Goal: Task Accomplishment & Management: Manage account settings

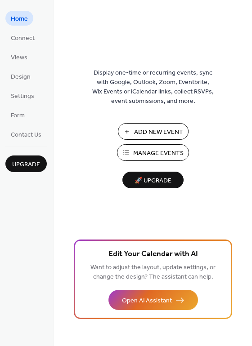
click at [166, 151] on span "Manage Events" at bounding box center [158, 153] width 50 height 9
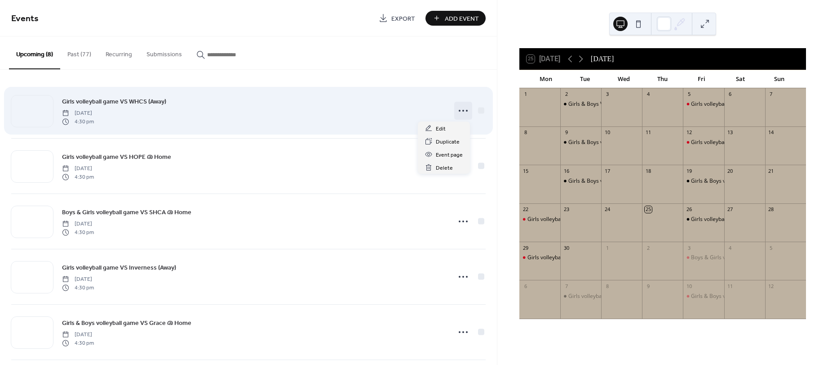
click at [456, 111] on icon at bounding box center [463, 110] width 14 height 14
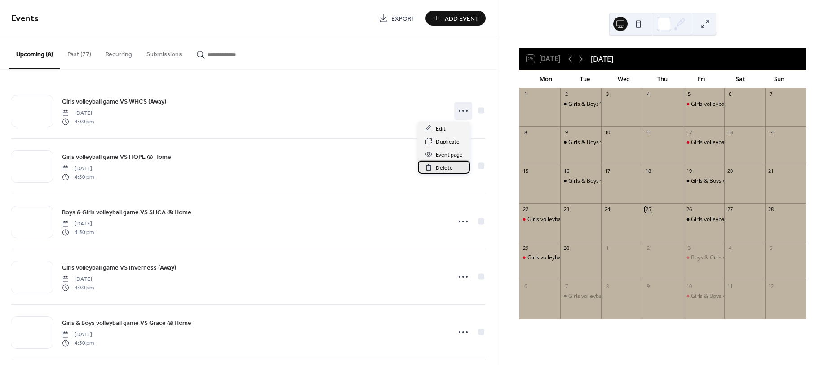
click at [452, 165] on div "Delete" at bounding box center [444, 166] width 52 height 13
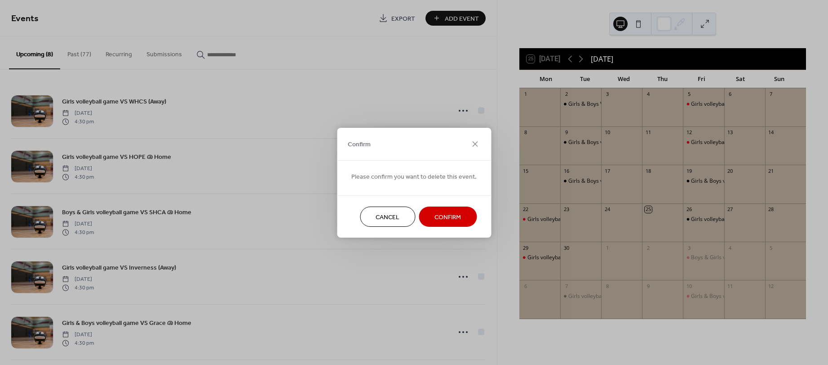
click at [439, 214] on span "Confirm" at bounding box center [448, 216] width 27 height 9
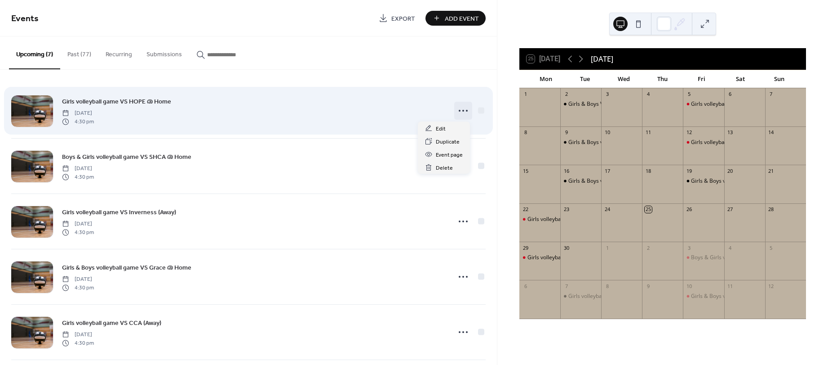
click at [463, 111] on icon at bounding box center [463, 110] width 14 height 14
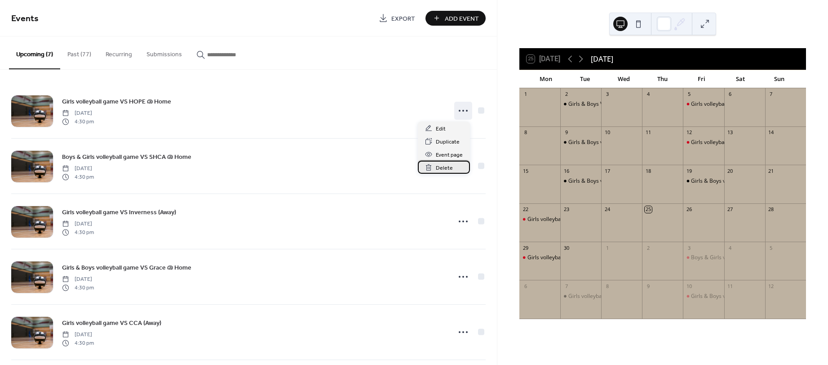
click at [446, 165] on span "Delete" at bounding box center [444, 167] width 17 height 9
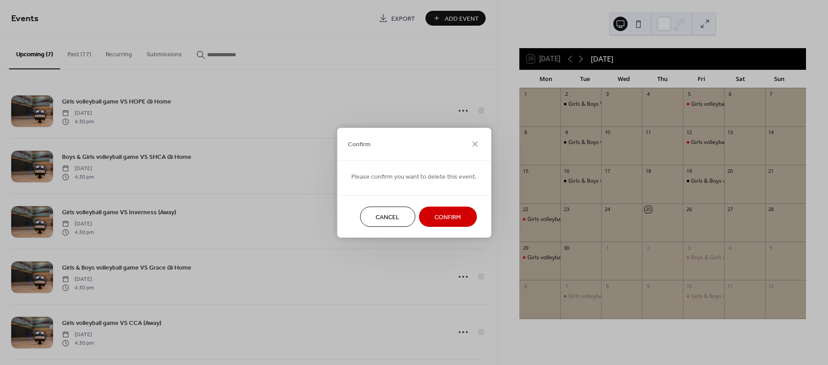
click at [447, 212] on span "Confirm" at bounding box center [448, 216] width 27 height 9
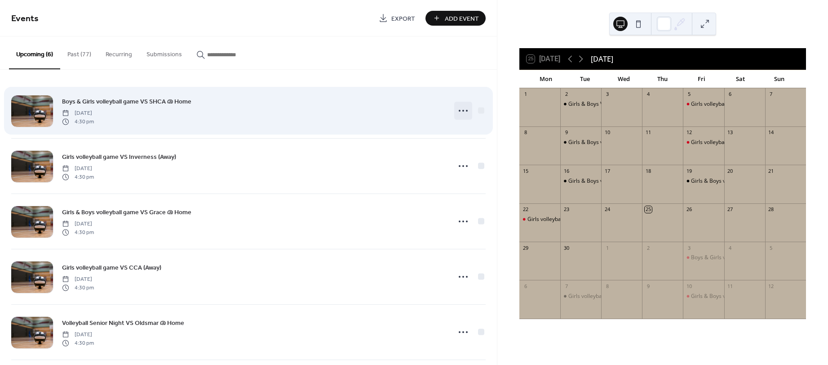
click at [463, 110] on circle at bounding box center [464, 111] width 2 height 2
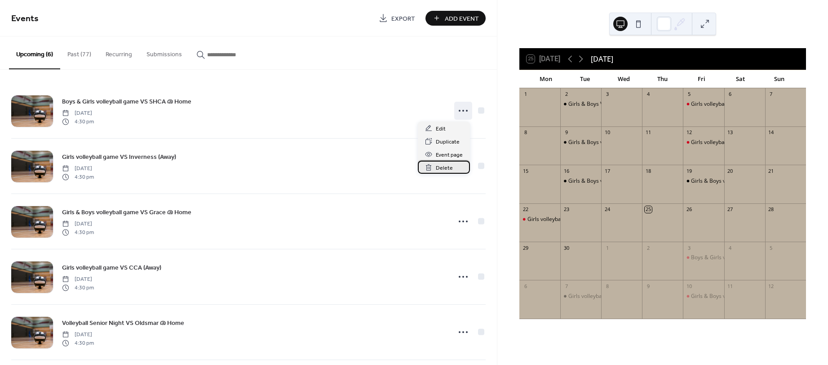
click at [448, 167] on span "Delete" at bounding box center [444, 167] width 17 height 9
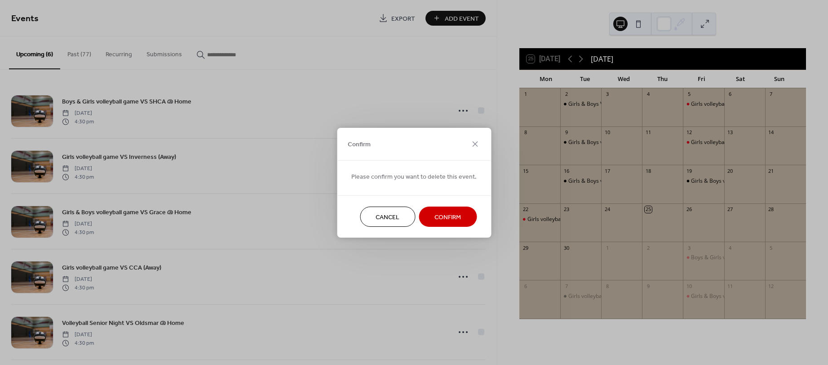
click at [450, 218] on span "Confirm" at bounding box center [448, 216] width 27 height 9
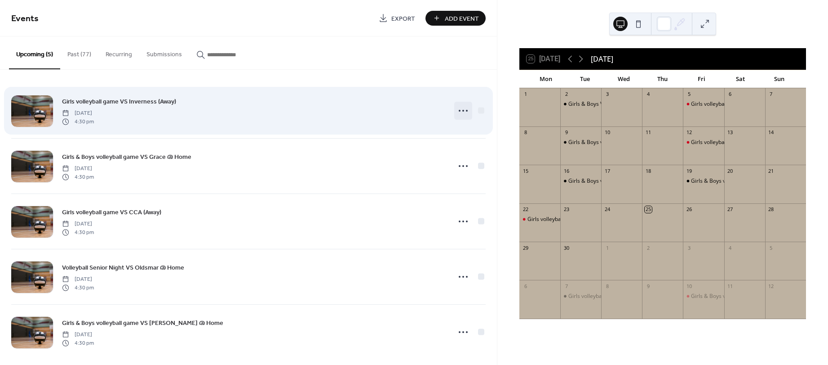
click at [461, 106] on icon at bounding box center [463, 110] width 14 height 14
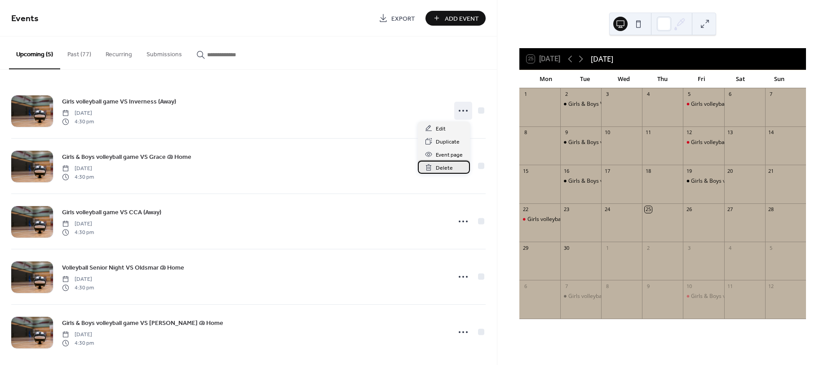
click at [453, 172] on div "Delete" at bounding box center [444, 166] width 52 height 13
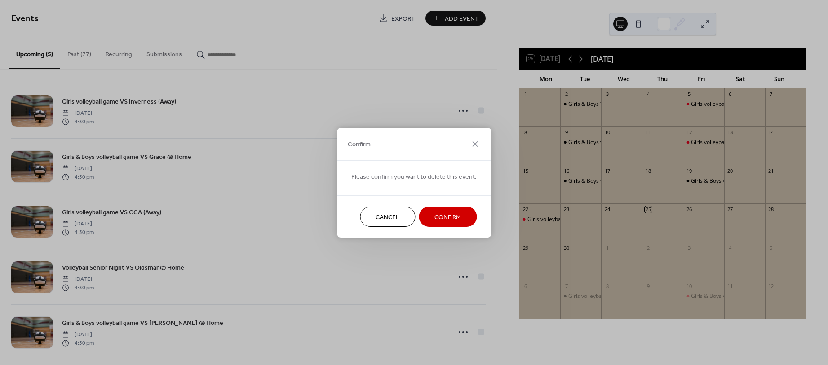
click at [450, 215] on span "Confirm" at bounding box center [448, 216] width 27 height 9
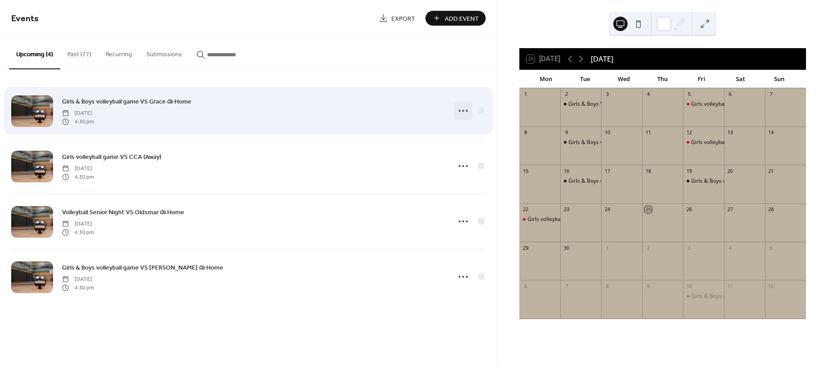
click at [467, 111] on icon at bounding box center [463, 110] width 14 height 14
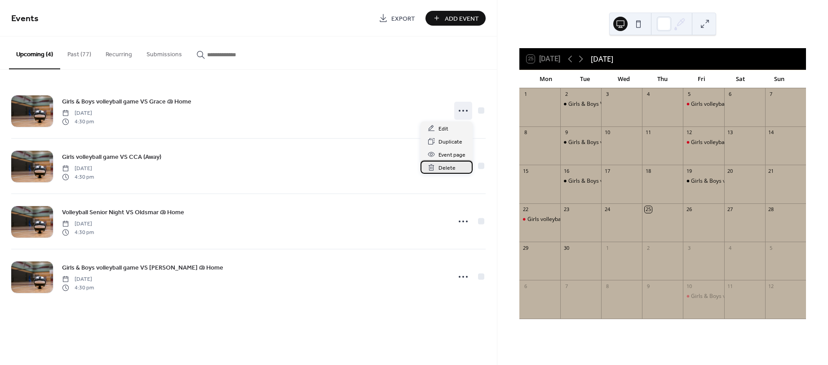
click at [452, 165] on span "Delete" at bounding box center [447, 167] width 17 height 9
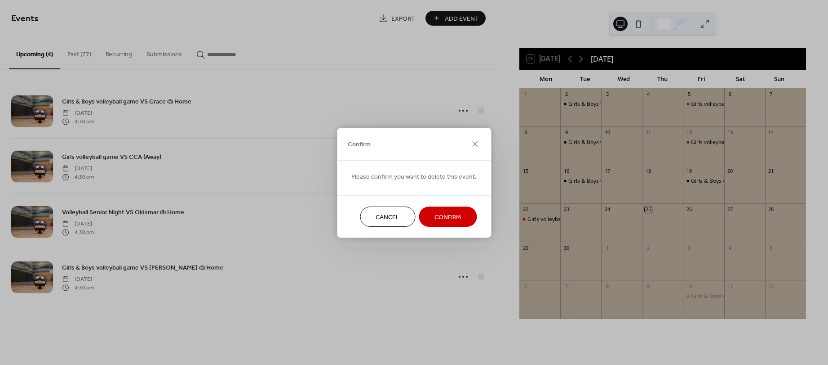
click at [450, 214] on span "Confirm" at bounding box center [448, 216] width 27 height 9
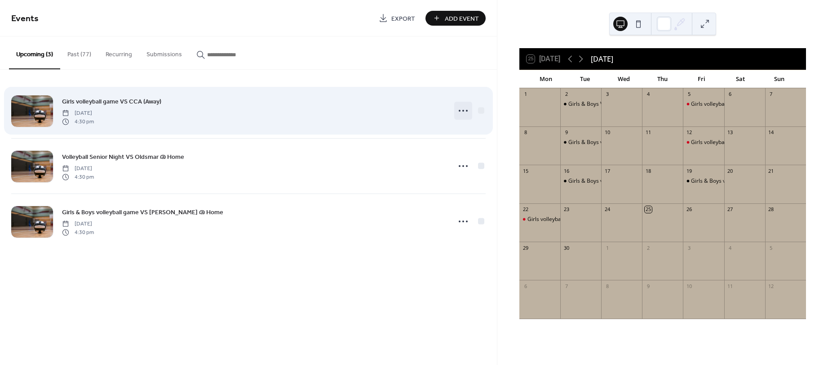
click at [465, 111] on icon at bounding box center [463, 110] width 14 height 14
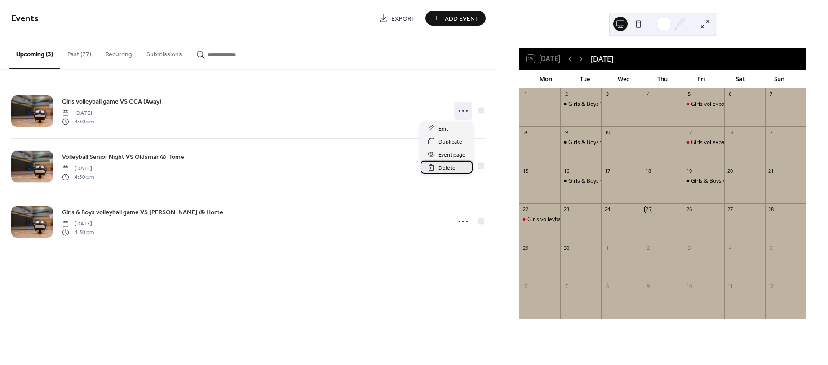
click at [452, 166] on span "Delete" at bounding box center [447, 167] width 17 height 9
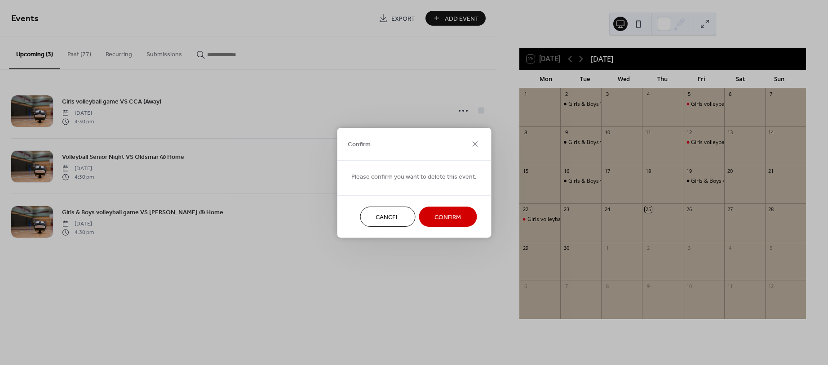
click at [451, 214] on span "Confirm" at bounding box center [448, 216] width 27 height 9
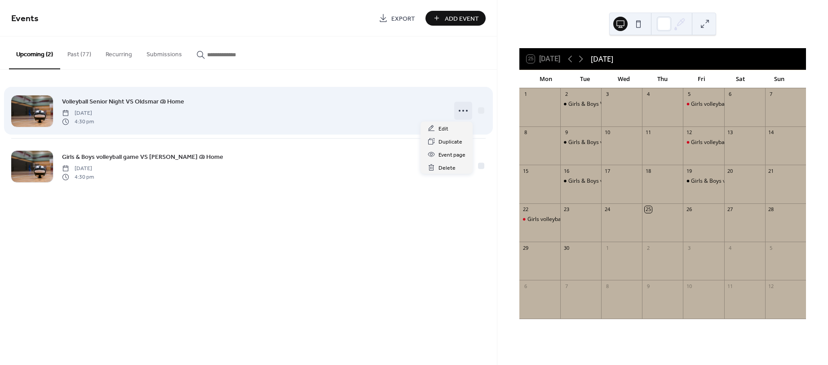
click at [461, 108] on icon at bounding box center [463, 110] width 14 height 14
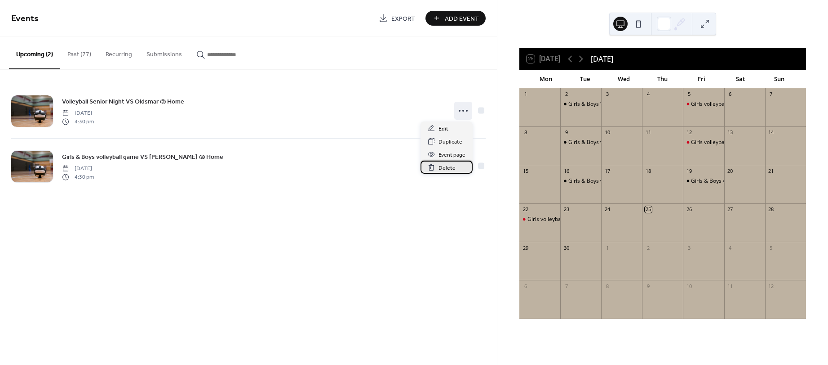
click at [452, 168] on span "Delete" at bounding box center [447, 167] width 17 height 9
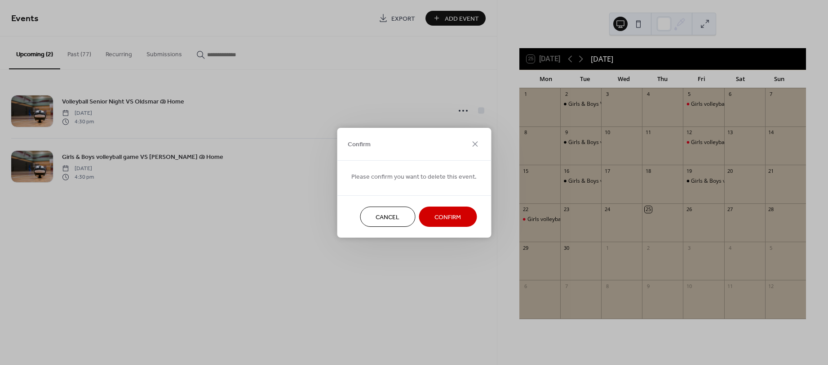
click at [448, 212] on span "Confirm" at bounding box center [448, 216] width 27 height 9
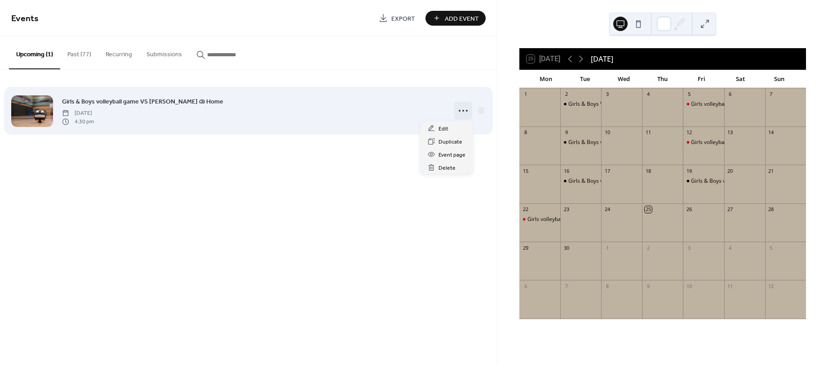
click at [465, 106] on icon at bounding box center [463, 110] width 14 height 14
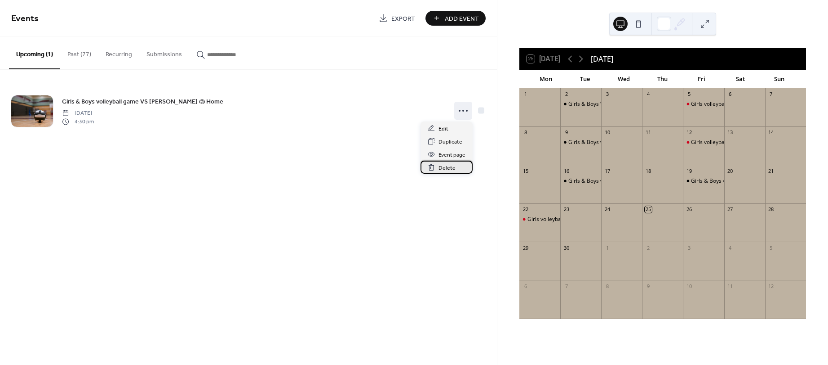
click at [454, 168] on span "Delete" at bounding box center [447, 167] width 17 height 9
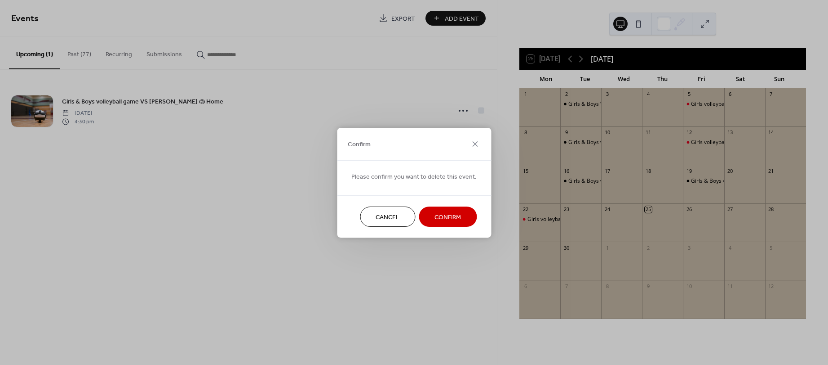
click at [450, 217] on span "Confirm" at bounding box center [448, 216] width 27 height 9
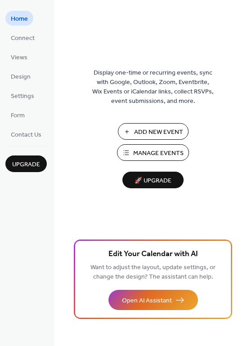
click at [155, 155] on span "Manage Events" at bounding box center [158, 153] width 50 height 9
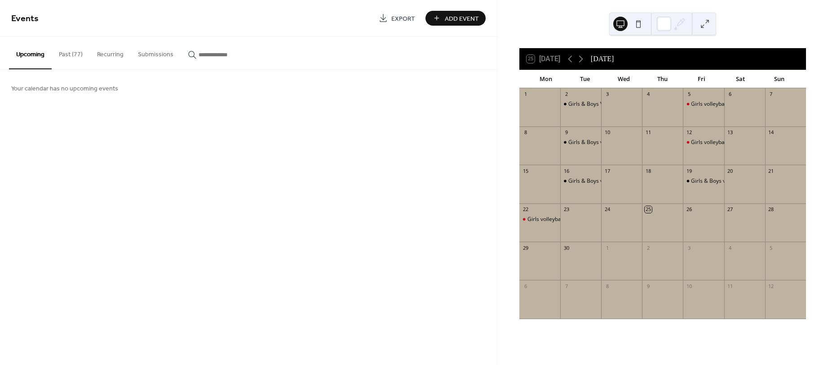
click at [62, 53] on button "Past (77)" at bounding box center [71, 52] width 38 height 32
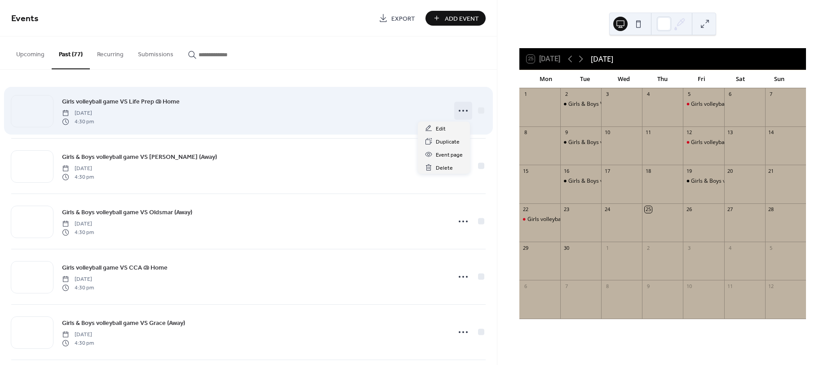
click at [457, 109] on icon at bounding box center [463, 110] width 14 height 14
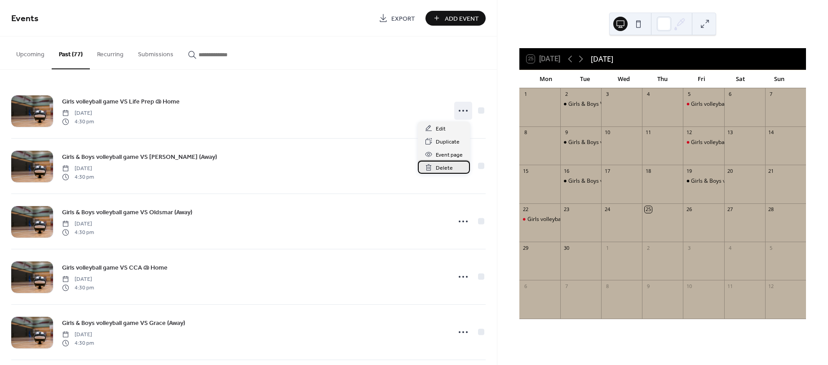
click at [449, 166] on span "Delete" at bounding box center [444, 167] width 17 height 9
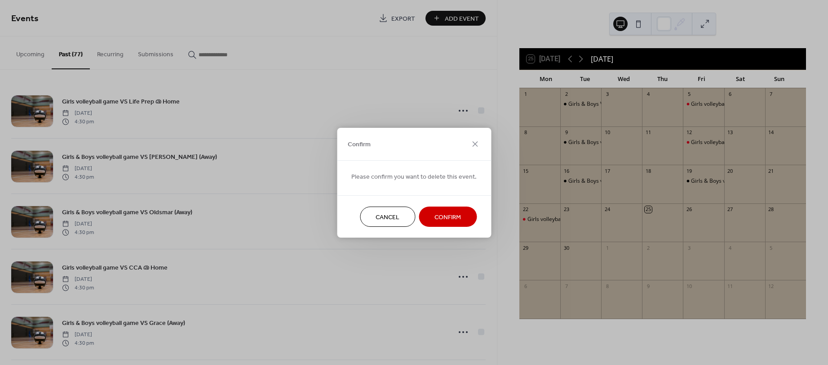
click at [444, 210] on button "Confirm" at bounding box center [448, 216] width 58 height 20
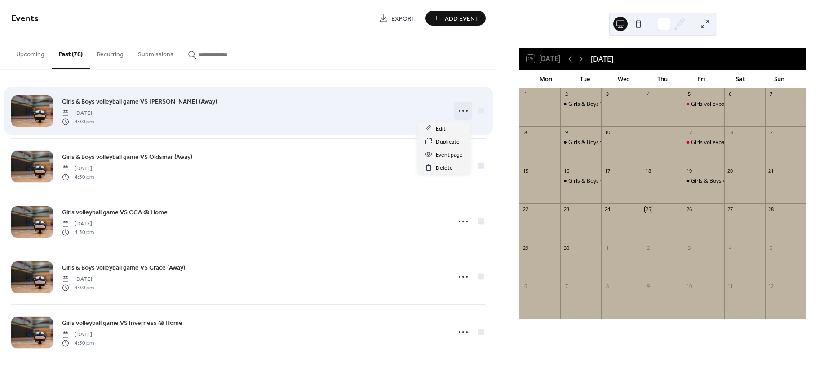
click at [462, 108] on icon at bounding box center [463, 110] width 14 height 14
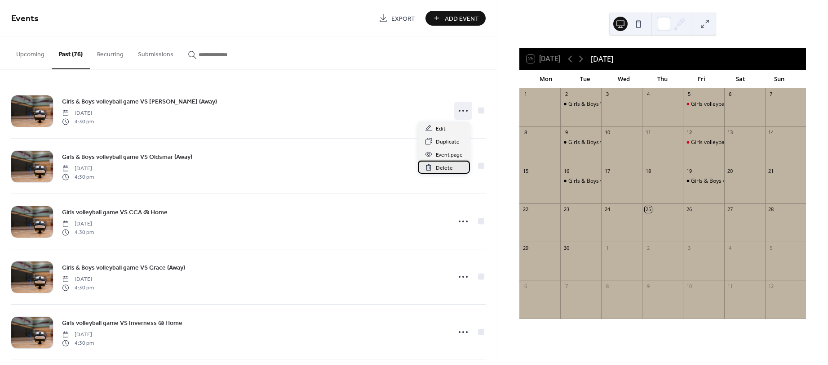
click at [451, 169] on span "Delete" at bounding box center [444, 167] width 17 height 9
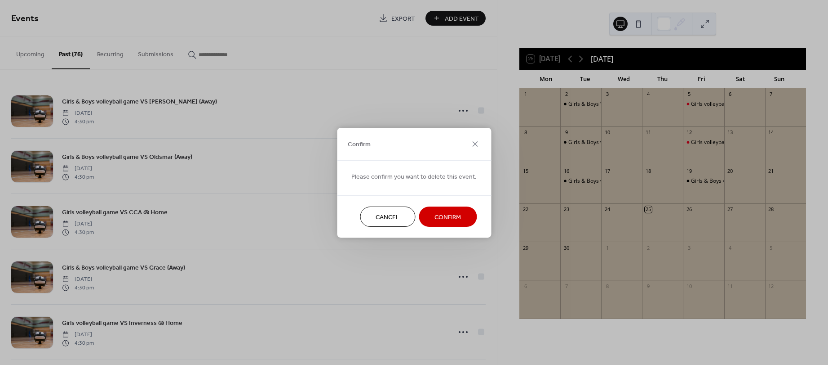
click at [444, 212] on span "Confirm" at bounding box center [448, 216] width 27 height 9
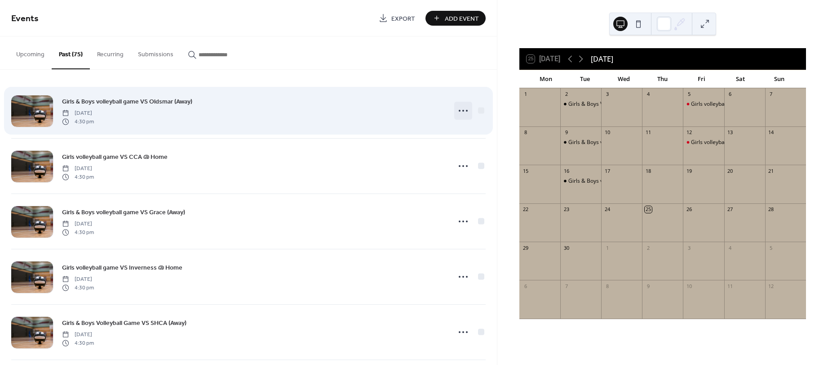
click at [463, 111] on circle at bounding box center [464, 111] width 2 height 2
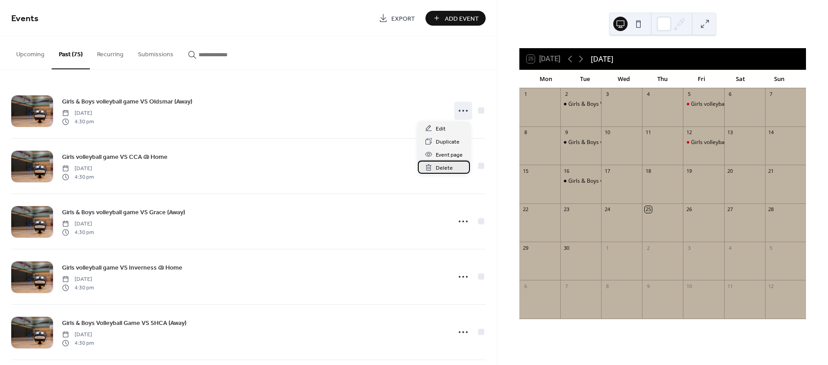
click at [447, 168] on span "Delete" at bounding box center [444, 167] width 17 height 9
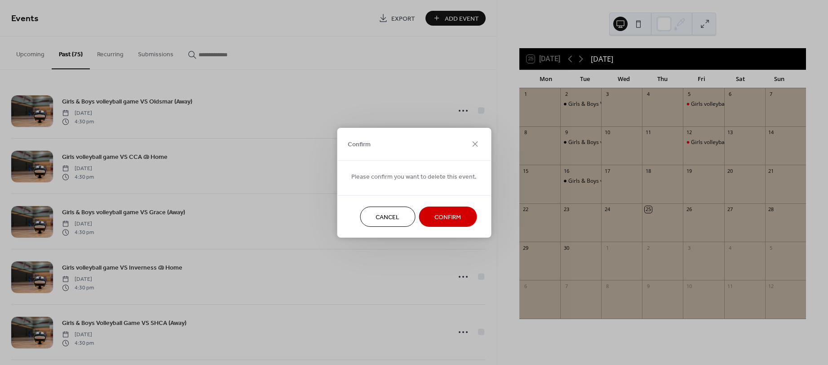
click at [447, 212] on span "Confirm" at bounding box center [448, 216] width 27 height 9
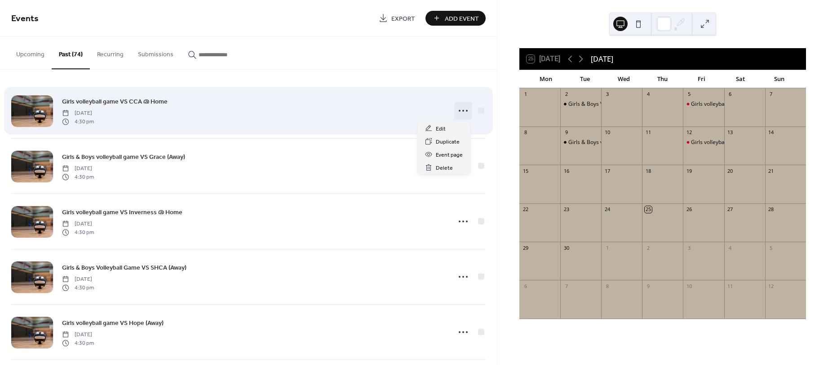
click at [463, 111] on icon at bounding box center [463, 110] width 14 height 14
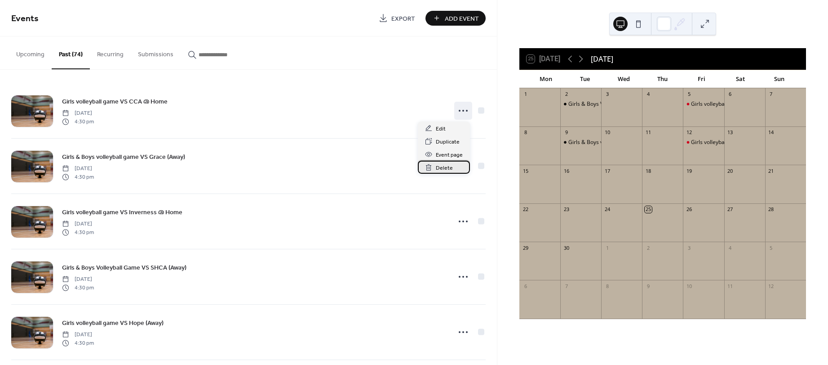
click at [449, 165] on span "Delete" at bounding box center [444, 167] width 17 height 9
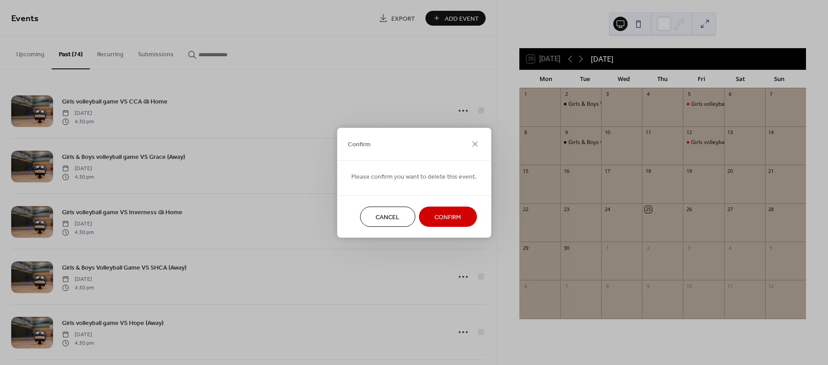
click at [447, 210] on button "Confirm" at bounding box center [448, 216] width 58 height 20
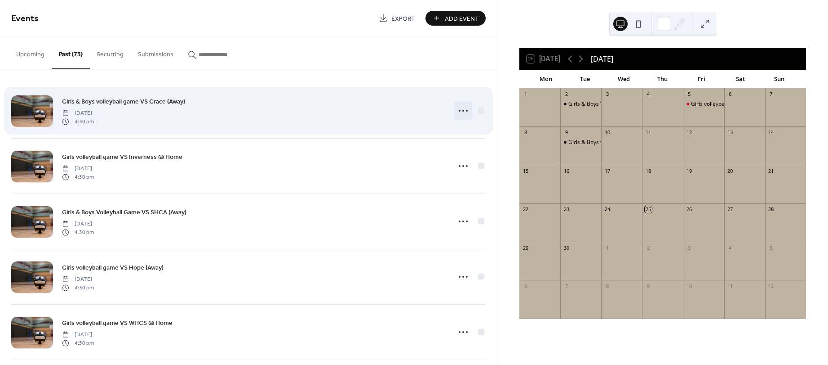
click at [460, 113] on icon at bounding box center [463, 110] width 14 height 14
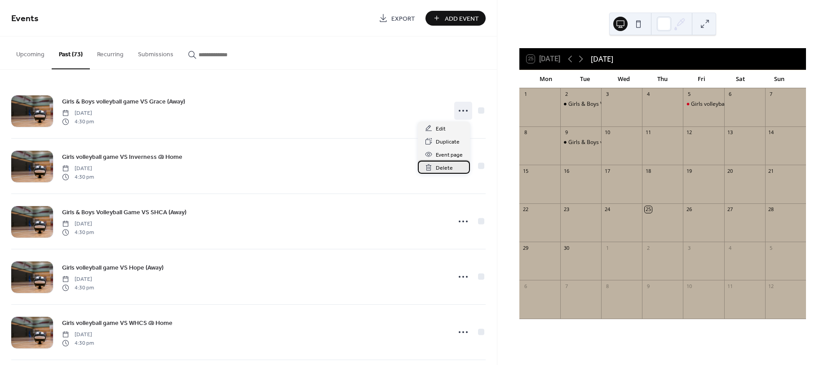
click at [441, 165] on span "Delete" at bounding box center [444, 167] width 17 height 9
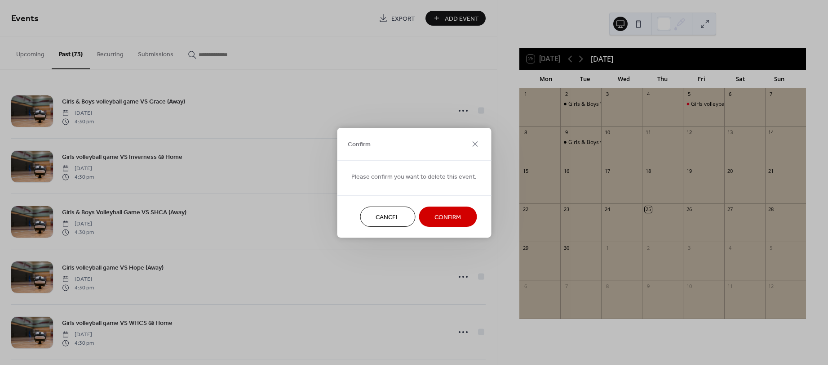
click at [445, 208] on button "Confirm" at bounding box center [448, 216] width 58 height 20
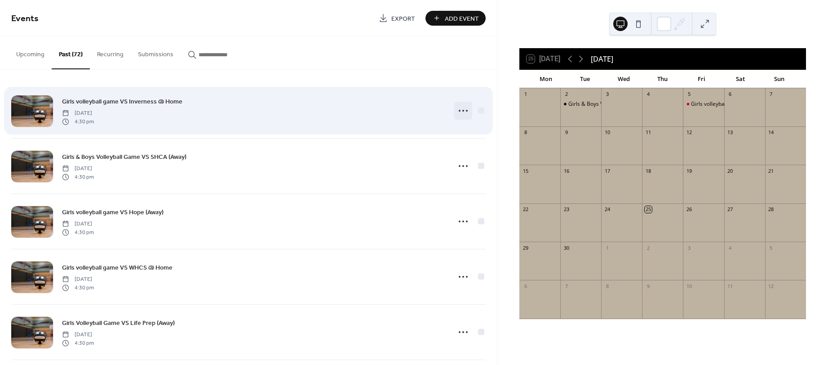
click at [462, 112] on icon at bounding box center [463, 110] width 14 height 14
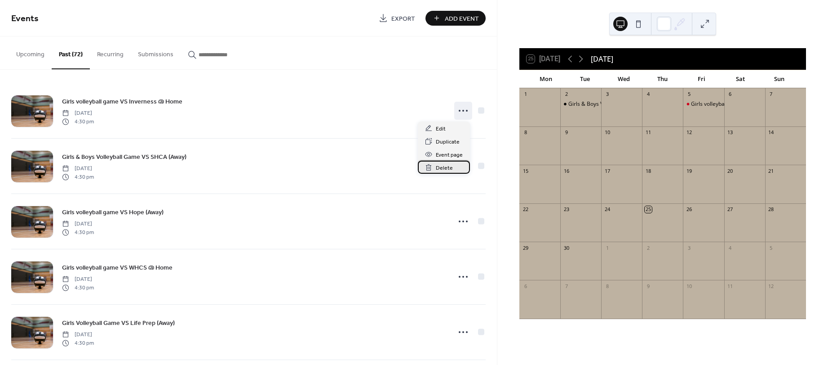
click at [450, 168] on span "Delete" at bounding box center [444, 167] width 17 height 9
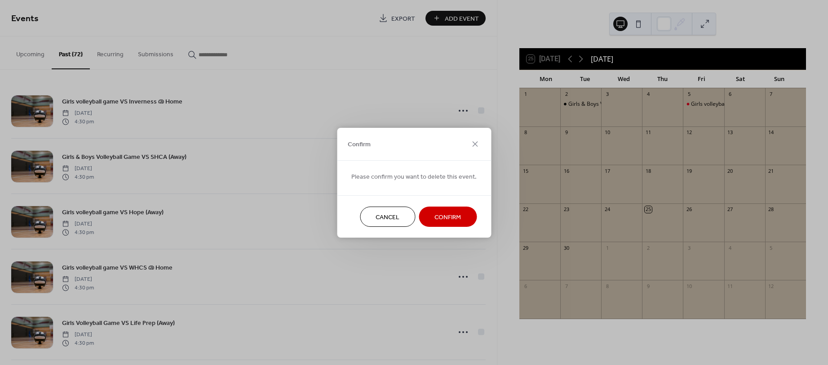
click at [445, 213] on span "Confirm" at bounding box center [448, 216] width 27 height 9
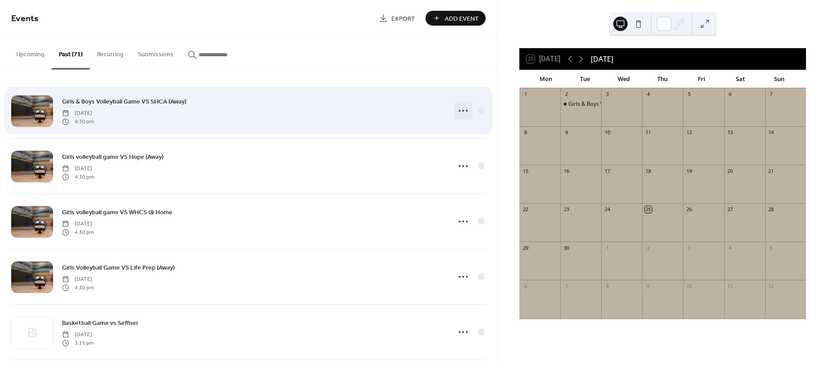
click at [463, 119] on div at bounding box center [463, 111] width 18 height 18
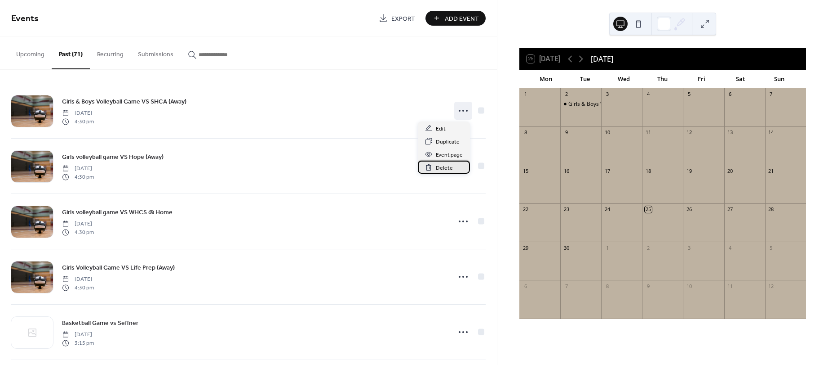
click at [450, 169] on span "Delete" at bounding box center [444, 167] width 17 height 9
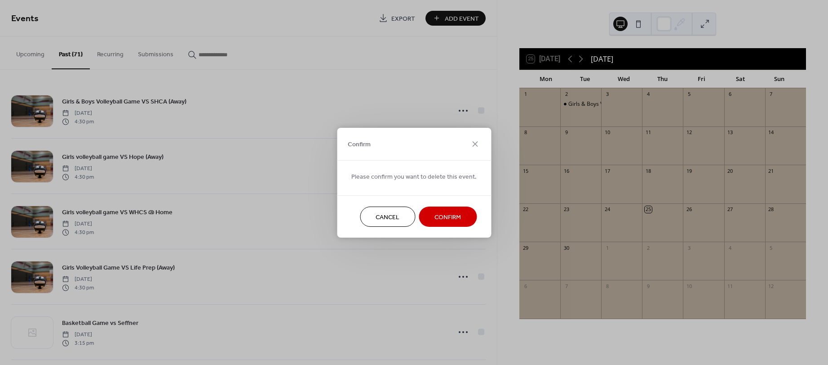
click at [448, 208] on button "Confirm" at bounding box center [448, 216] width 58 height 20
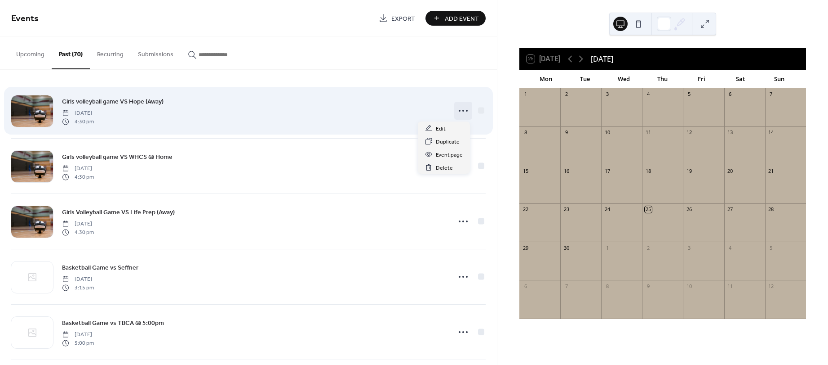
click at [459, 111] on icon at bounding box center [463, 110] width 14 height 14
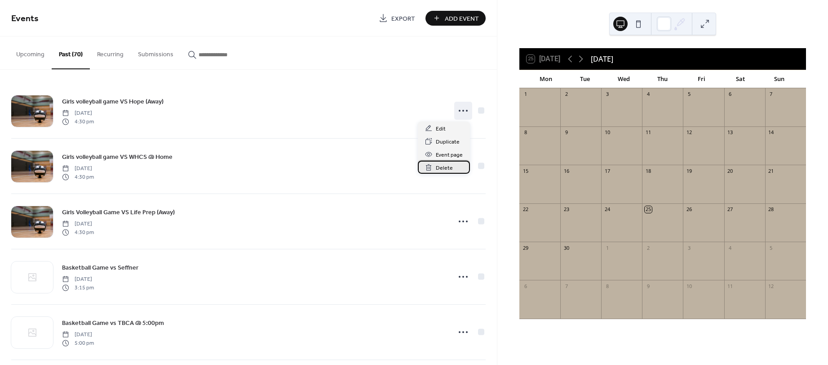
click at [451, 162] on div "Delete" at bounding box center [444, 166] width 52 height 13
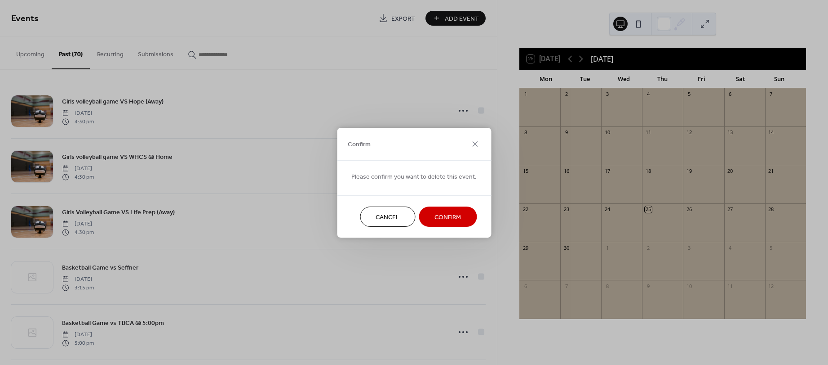
click at [449, 213] on span "Confirm" at bounding box center [448, 216] width 27 height 9
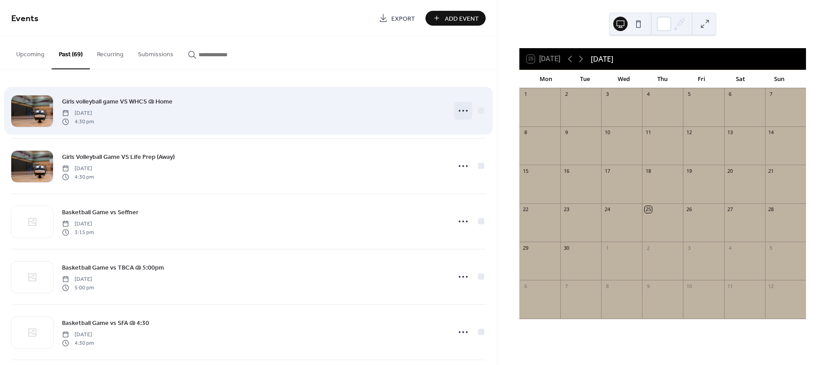
click at [460, 113] on icon at bounding box center [463, 110] width 14 height 14
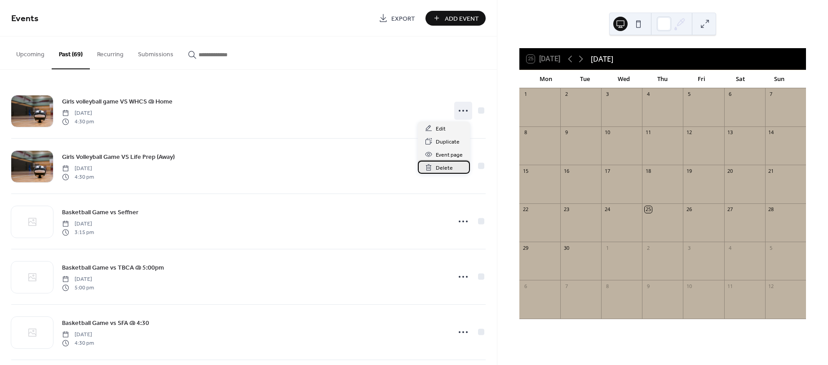
click at [450, 164] on span "Delete" at bounding box center [444, 167] width 17 height 9
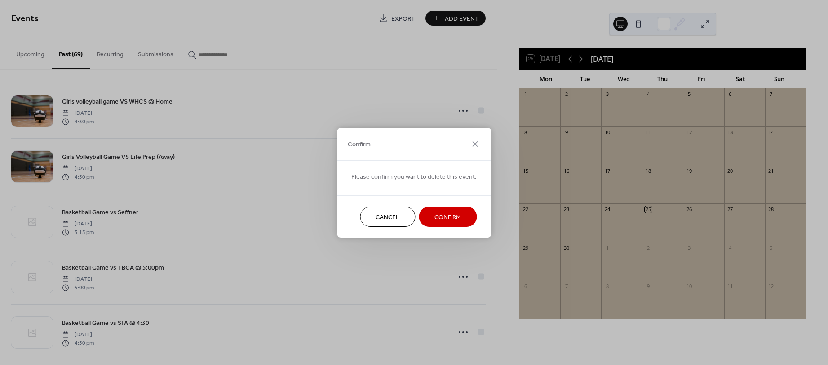
click at [449, 215] on span "Confirm" at bounding box center [448, 216] width 27 height 9
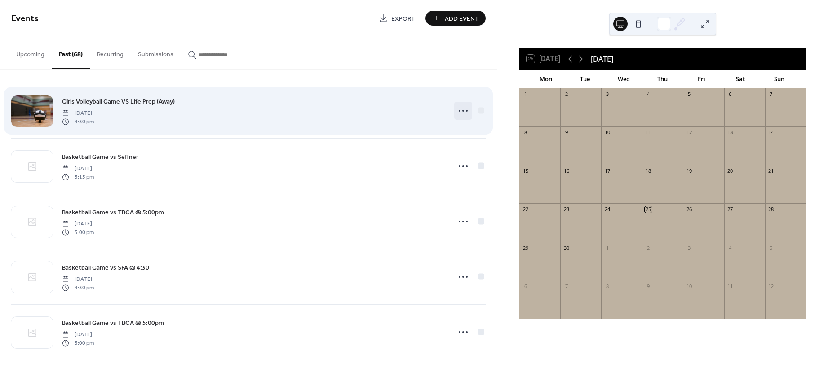
click at [468, 111] on div at bounding box center [463, 111] width 18 height 18
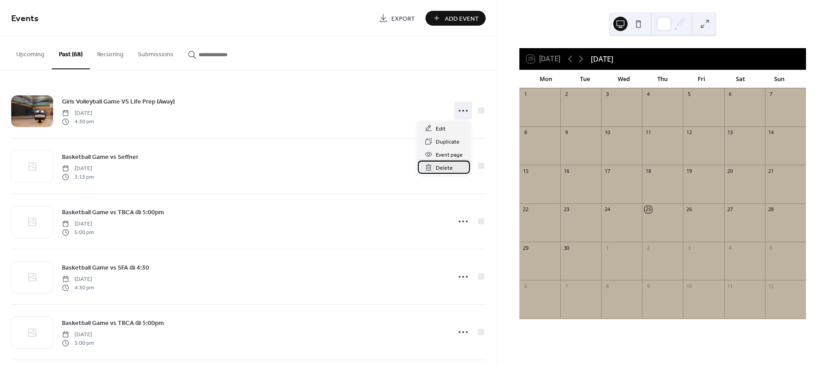
click at [447, 168] on span "Delete" at bounding box center [444, 167] width 17 height 9
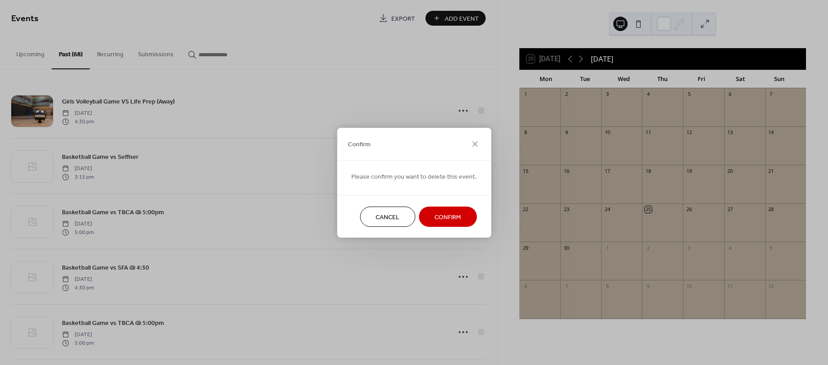
click at [453, 218] on span "Confirm" at bounding box center [448, 216] width 27 height 9
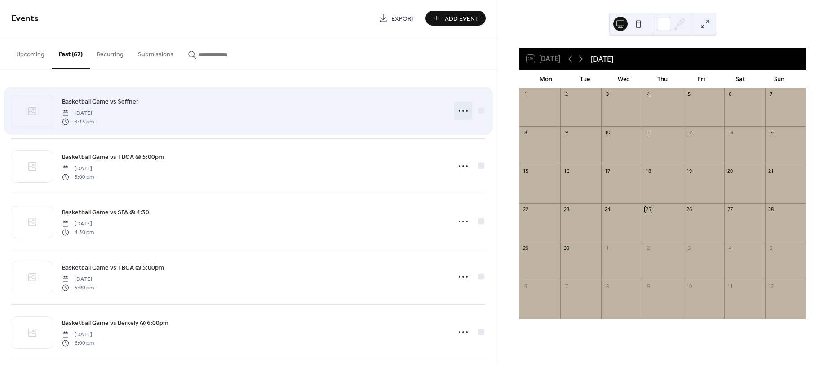
click at [458, 113] on icon at bounding box center [463, 110] width 14 height 14
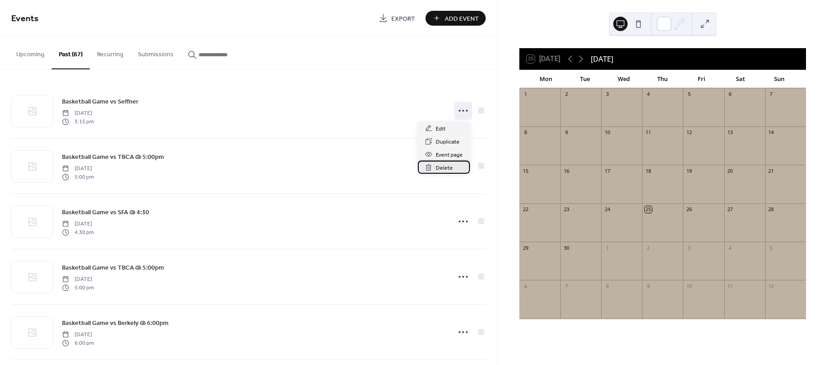
click at [446, 165] on span "Delete" at bounding box center [444, 167] width 17 height 9
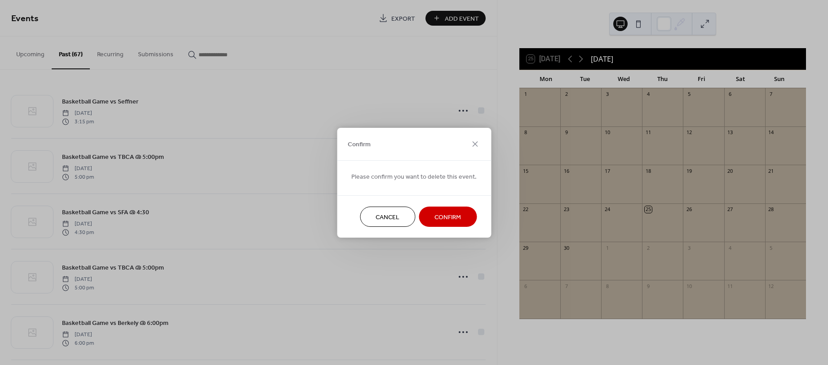
click at [449, 215] on span "Confirm" at bounding box center [448, 216] width 27 height 9
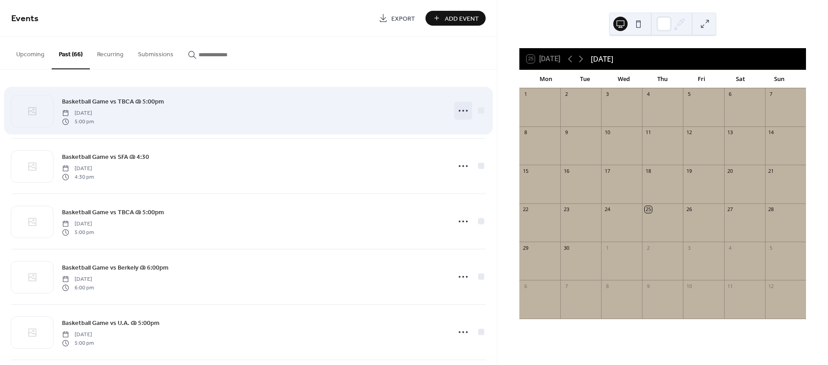
click at [460, 109] on icon at bounding box center [463, 110] width 14 height 14
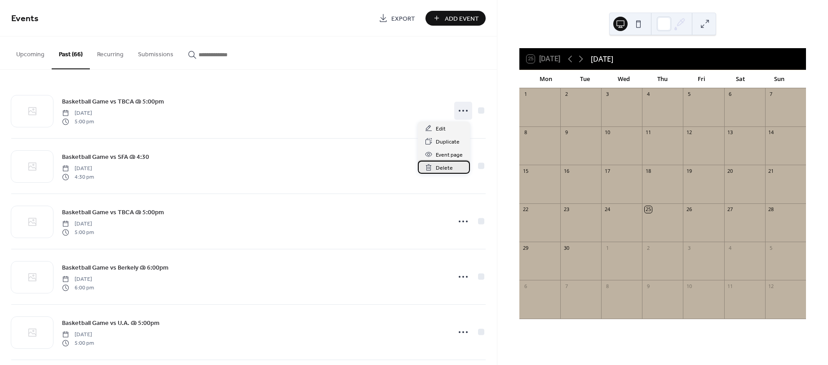
click at [450, 171] on span "Delete" at bounding box center [444, 167] width 17 height 9
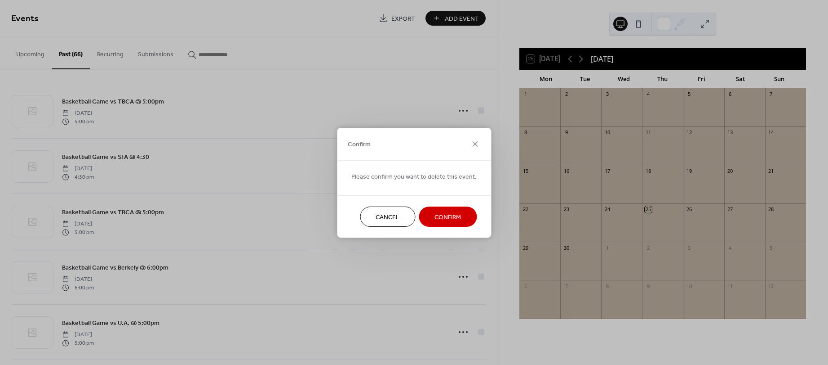
click at [448, 216] on span "Confirm" at bounding box center [448, 216] width 27 height 9
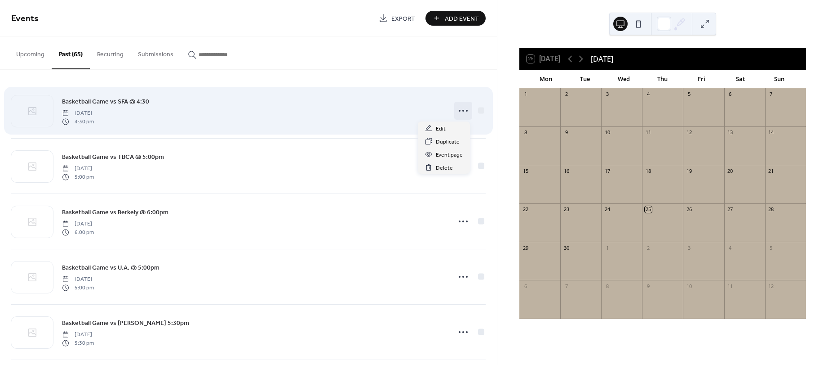
click at [459, 111] on circle at bounding box center [460, 111] width 2 height 2
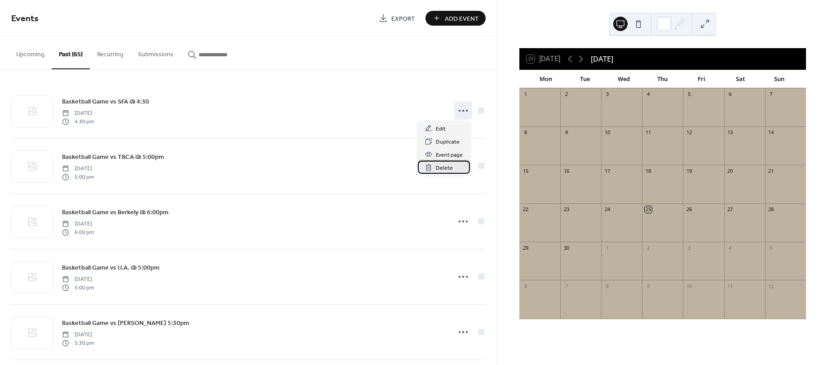
click at [446, 167] on span "Delete" at bounding box center [444, 167] width 17 height 9
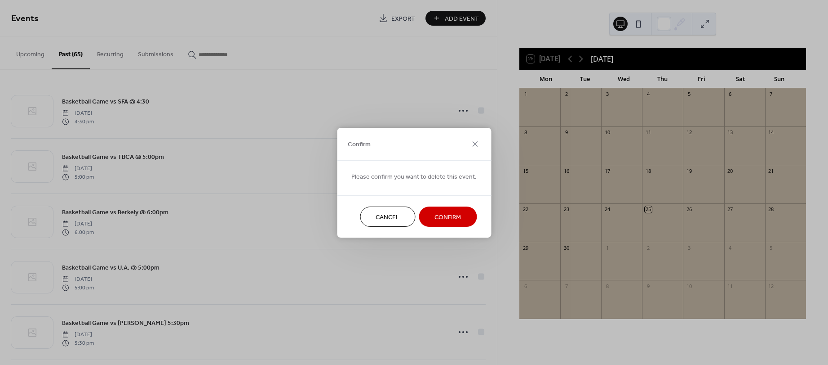
click at [444, 222] on span "Confirm" at bounding box center [448, 216] width 27 height 9
